Goal: Task Accomplishment & Management: Manage account settings

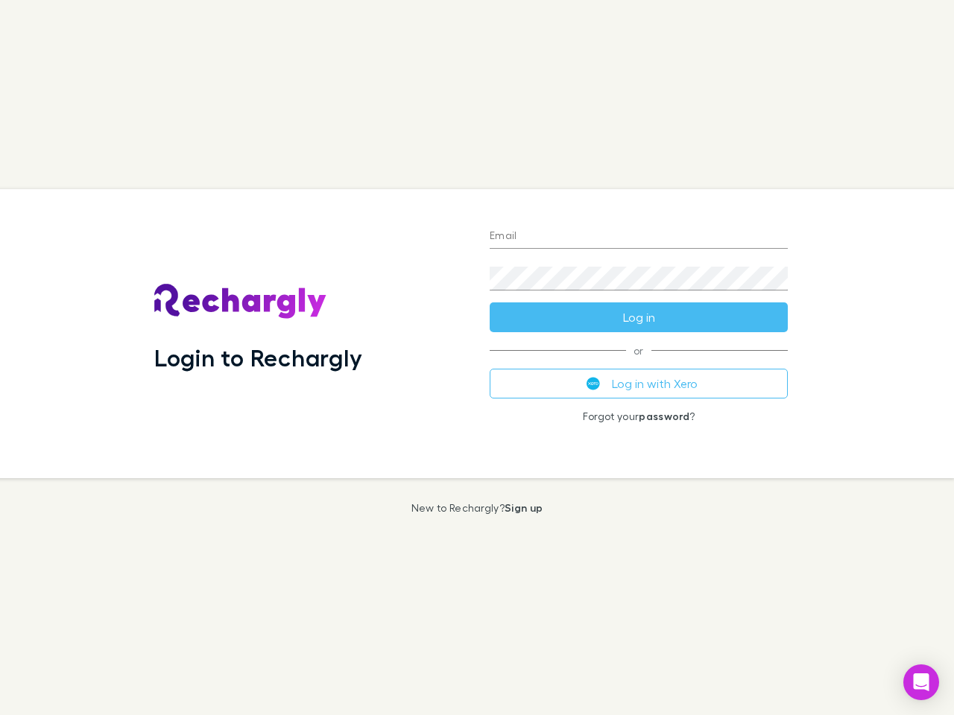
click at [477, 358] on div "Login to Rechargly" at bounding box center [309, 333] width 335 height 289
click at [638, 237] on input "Email" at bounding box center [638, 237] width 298 height 24
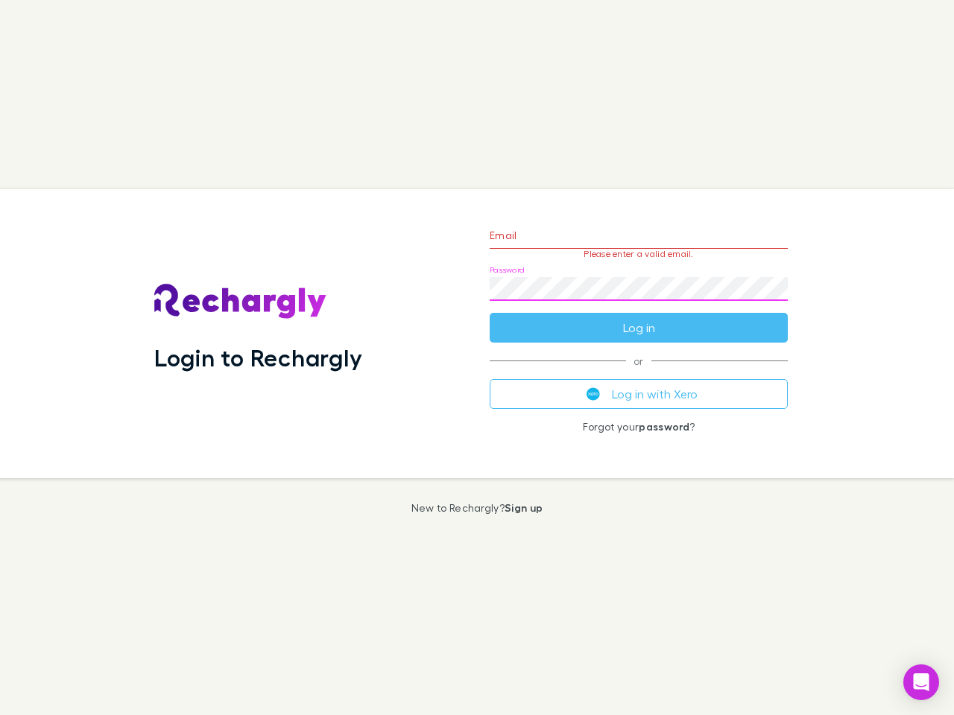
click at [638, 317] on form "Email Please enter a valid email. Password Log in" at bounding box center [638, 278] width 298 height 130
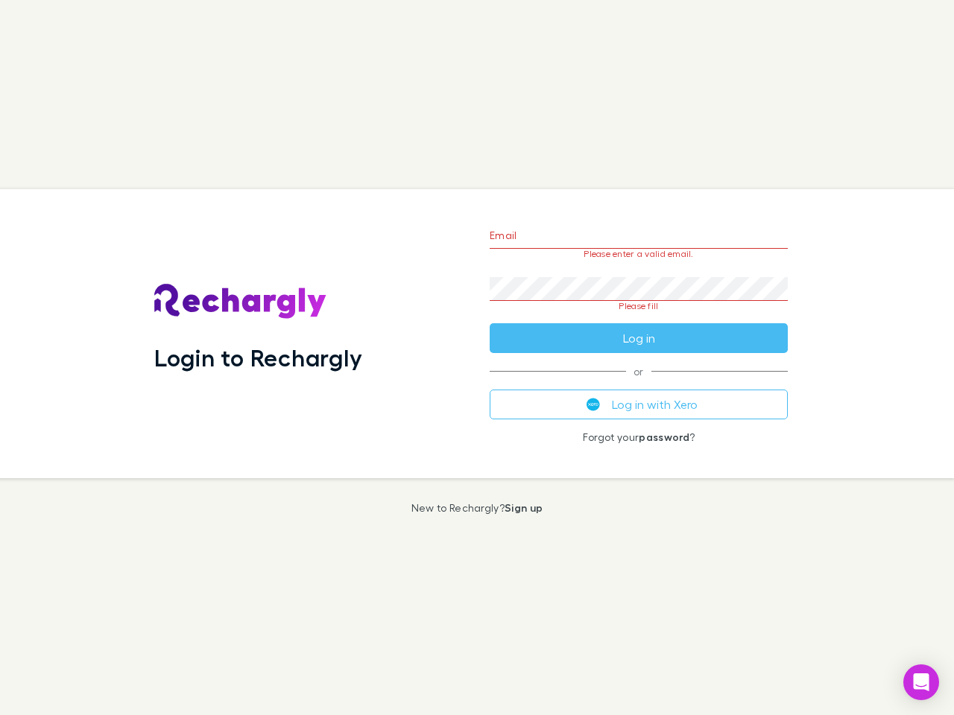
click at [638, 384] on div "Email Please enter a valid email. Password Please fill Log in or Log in with Xe…" at bounding box center [639, 333] width 322 height 289
click at [921, 682] on icon "Open Intercom Messenger" at bounding box center [921, 683] width 16 height 18
